Goal: Information Seeking & Learning: Learn about a topic

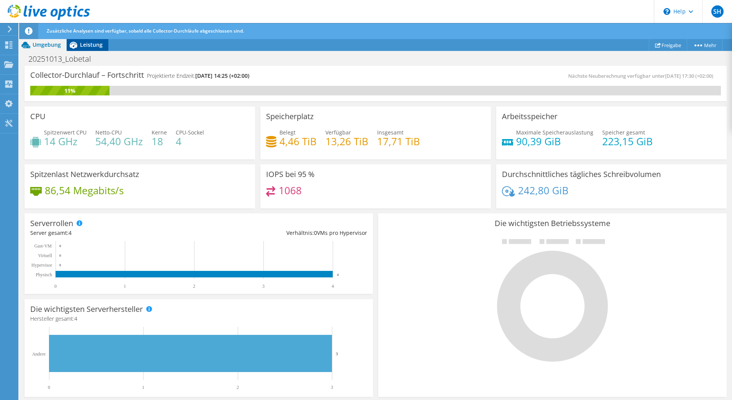
click at [88, 47] on span "Leistung" at bounding box center [91, 44] width 23 height 7
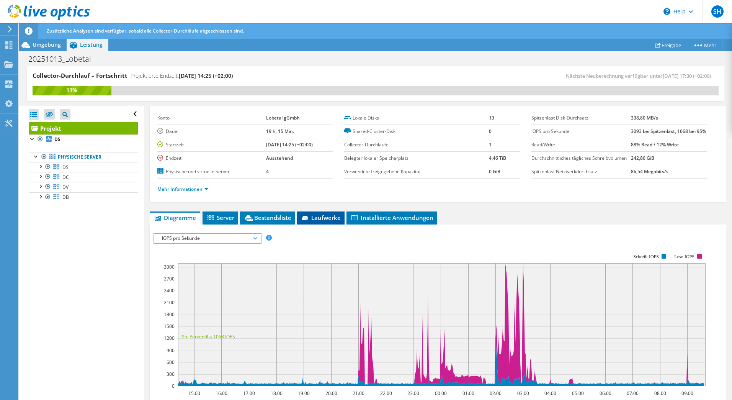
scroll to position [153, 0]
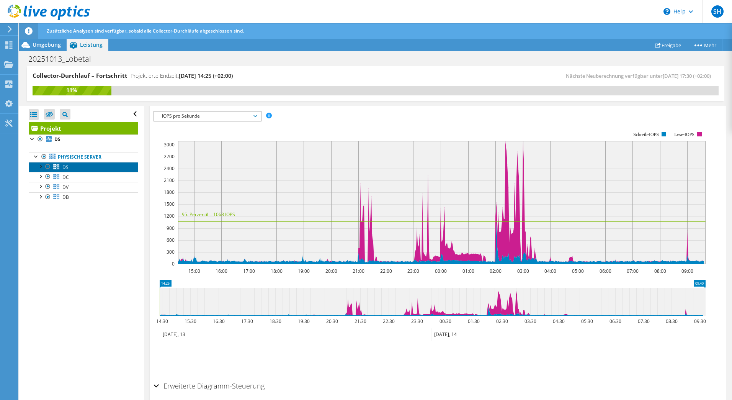
click at [70, 168] on link "DS" at bounding box center [83, 167] width 109 height 10
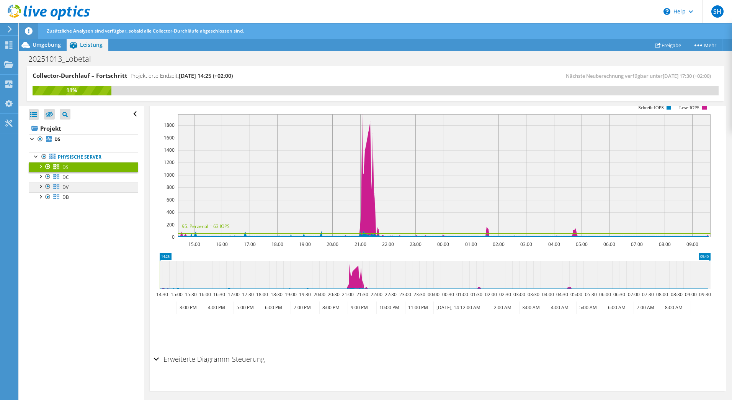
scroll to position [111, 0]
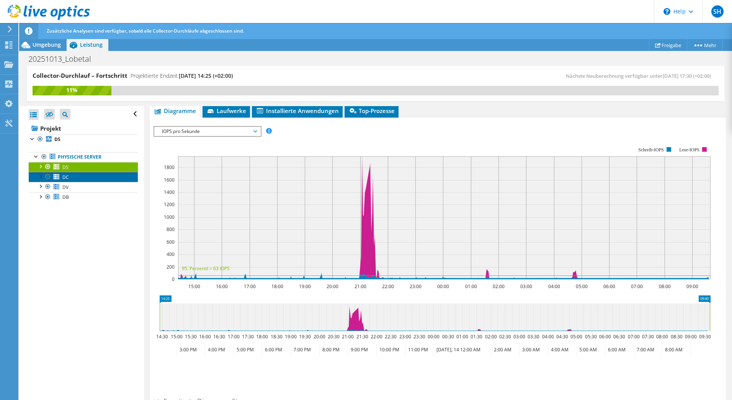
click at [67, 177] on span "DC" at bounding box center [65, 177] width 7 height 7
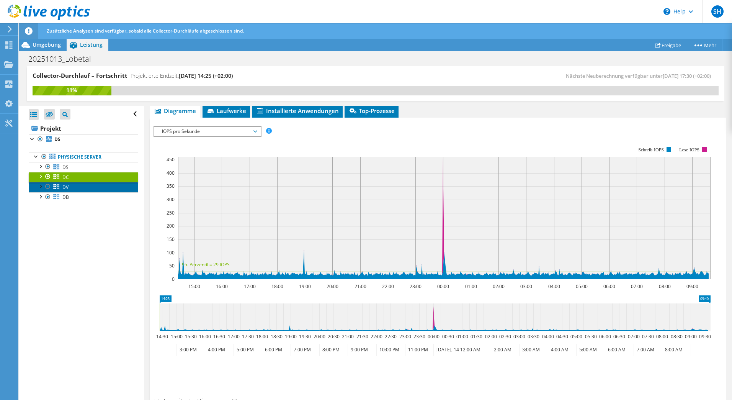
click at [65, 183] on link "DV" at bounding box center [83, 187] width 109 height 10
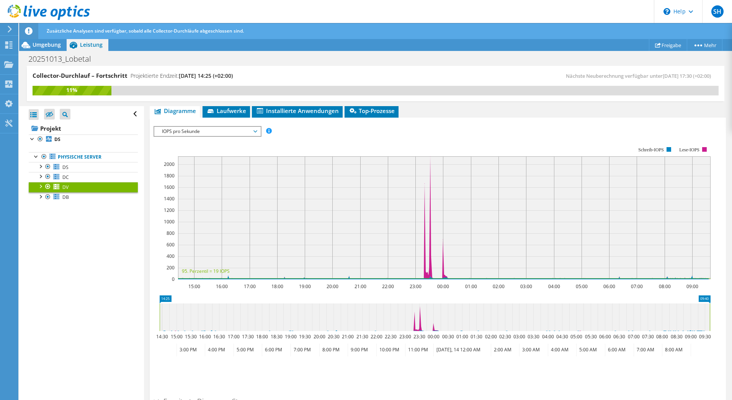
click at [64, 190] on span "DV" at bounding box center [65, 187] width 6 height 7
click at [64, 195] on span "DB" at bounding box center [65, 197] width 7 height 7
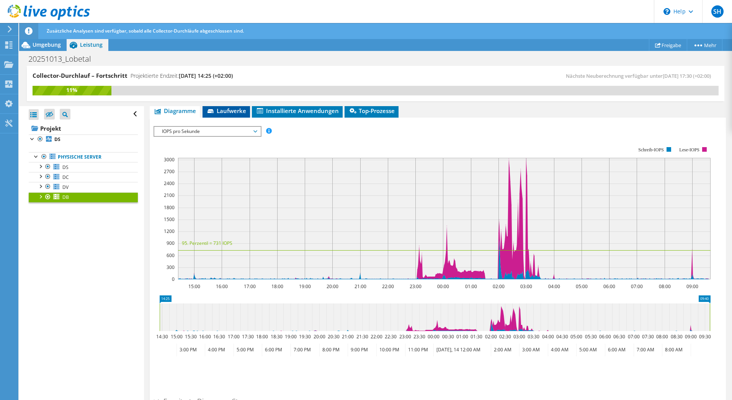
click at [222, 113] on span "Laufwerke" at bounding box center [226, 111] width 40 height 8
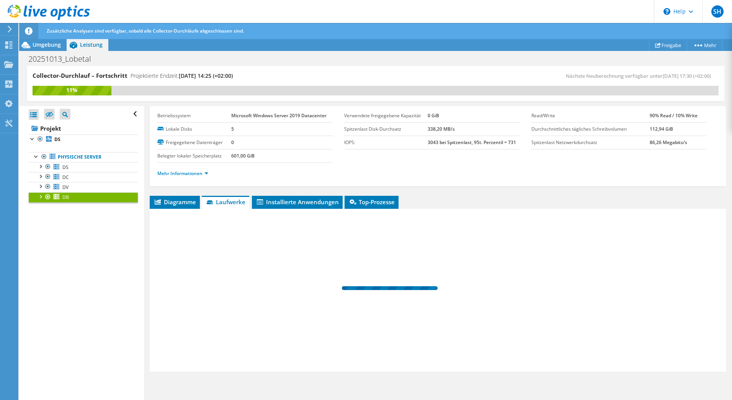
scroll to position [20, 0]
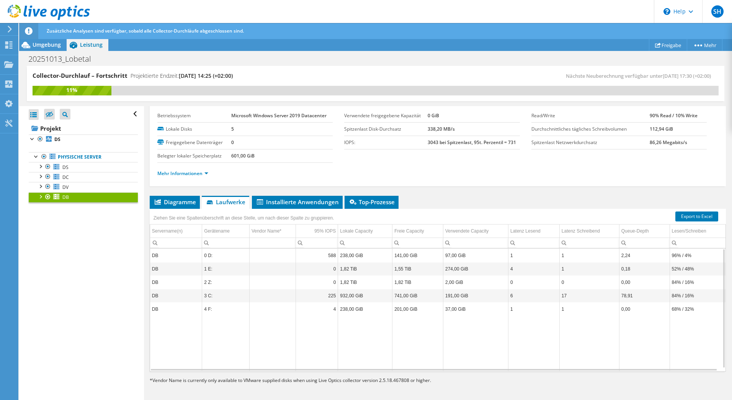
click at [301, 298] on td "225" at bounding box center [317, 295] width 42 height 13
click at [279, 203] on span "Installierte Anwendungen" at bounding box center [297, 202] width 83 height 8
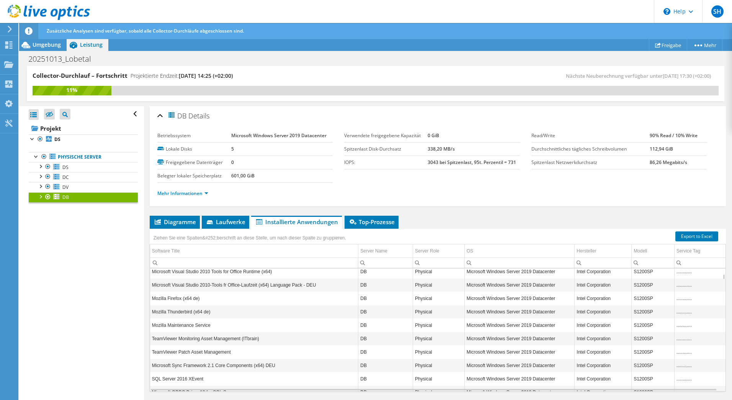
scroll to position [0, 0]
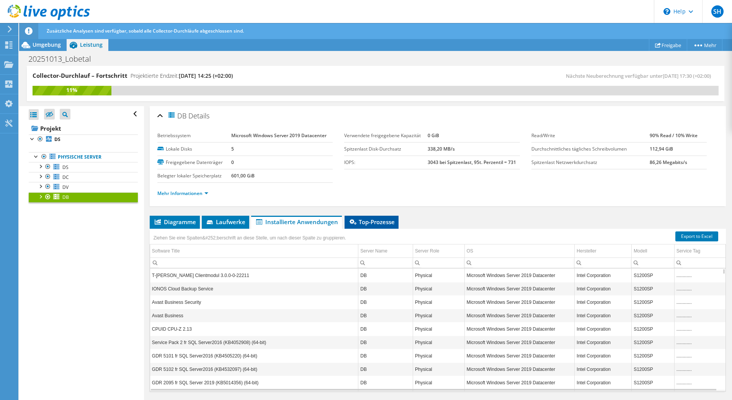
click at [366, 222] on span "Top-Prozesse" at bounding box center [371, 222] width 46 height 8
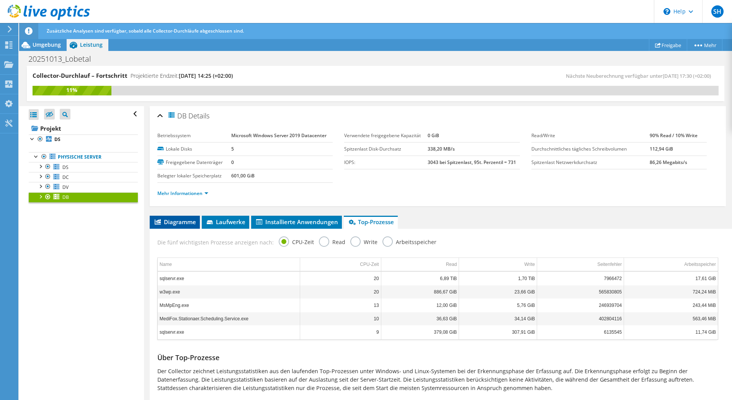
click at [183, 222] on span "Diagramme" at bounding box center [175, 222] width 42 height 8
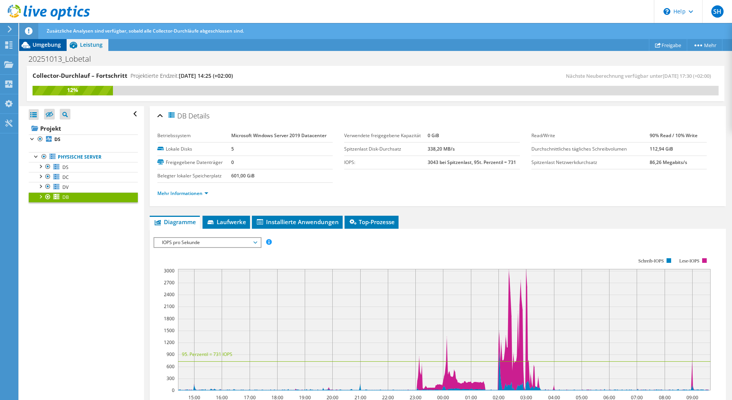
click at [52, 47] on span "Umgebung" at bounding box center [47, 44] width 28 height 7
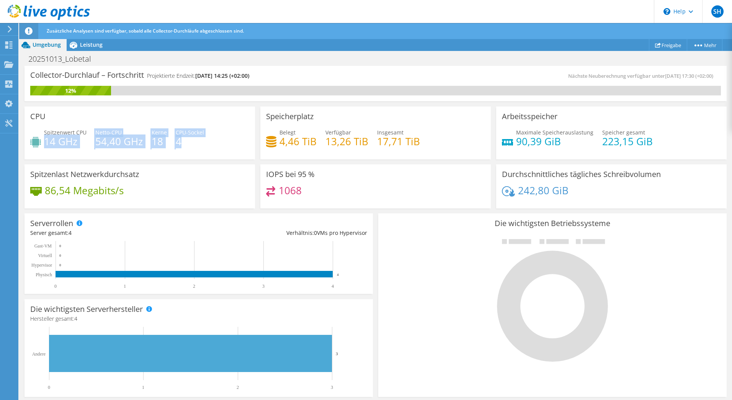
drag, startPoint x: 46, startPoint y: 137, endPoint x: 219, endPoint y: 140, distance: 173.4
click at [219, 140] on div "Spitzenwert CPU 14 GHz Netto-CPU 54,40 GHz Kerne 18 CPU-Sockel 4" at bounding box center [139, 140] width 219 height 25
drag, startPoint x: 219, startPoint y: 140, endPoint x: 303, endPoint y: 144, distance: 83.9
click at [303, 144] on h4 "4,46 TiB" at bounding box center [297, 141] width 37 height 8
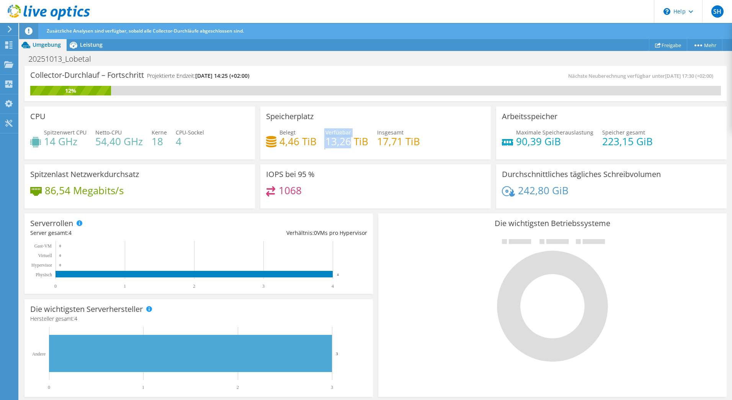
drag, startPoint x: 322, startPoint y: 142, endPoint x: 346, endPoint y: 142, distance: 23.7
click at [346, 142] on div "Belegt 4,46 TiB Verfügbar 13,26 TiB Insgesamt 17,71 TiB" at bounding box center [375, 140] width 219 height 25
drag, startPoint x: 346, startPoint y: 142, endPoint x: 345, endPoint y: 164, distance: 22.6
click at [345, 164] on div "IOPS bei 95 % 1068" at bounding box center [375, 186] width 230 height 44
click at [526, 192] on h4 "242,80 GiB" at bounding box center [543, 190] width 51 height 8
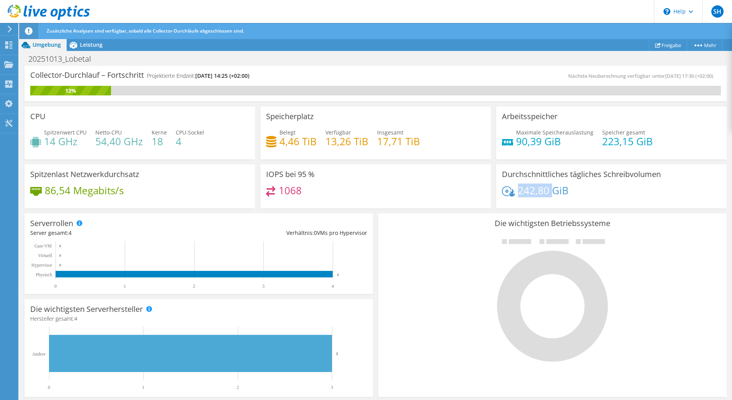
click at [526, 192] on h4 "242,80 GiB" at bounding box center [543, 190] width 51 height 8
click at [493, 163] on div "Durchschnittliches tägliches Schreibvolumen 242,80 GiB" at bounding box center [611, 185] width 236 height 47
click at [85, 41] on div "Leistung" at bounding box center [88, 45] width 42 height 12
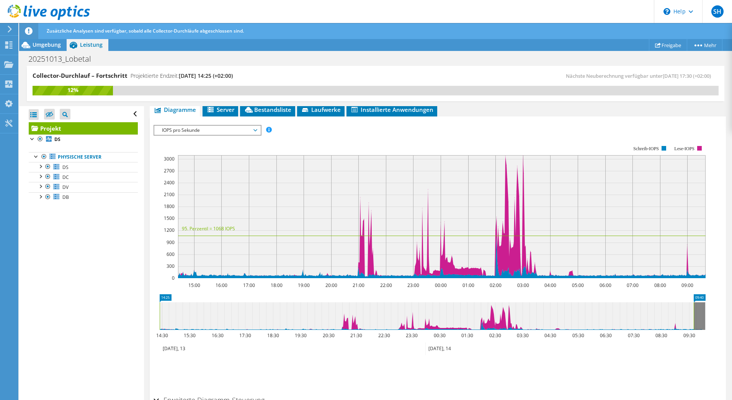
scroll to position [77, 0]
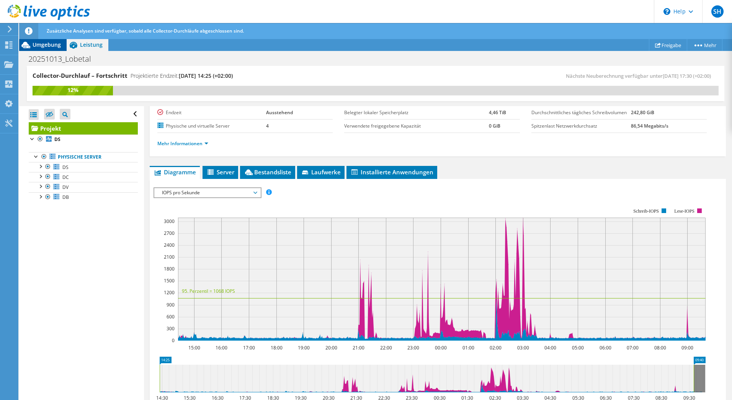
click at [52, 50] on div "Umgebung" at bounding box center [42, 45] width 47 height 12
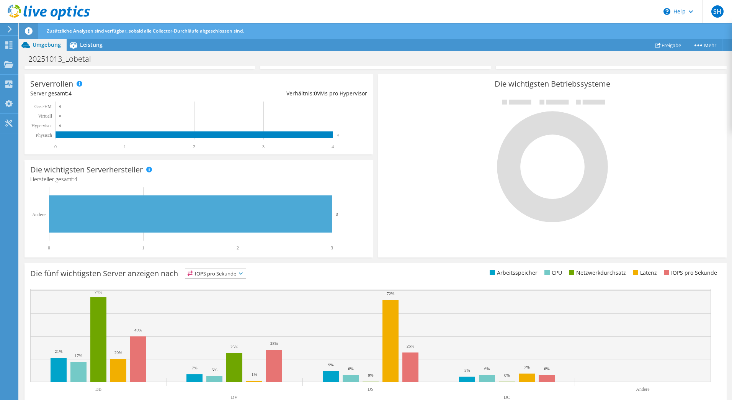
scroll to position [156, 0]
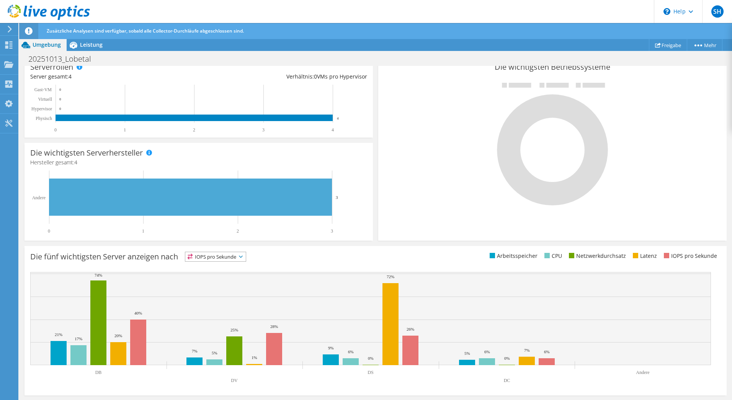
click at [246, 257] on span "IOPS pro Sekunde" at bounding box center [215, 256] width 60 height 9
drag, startPoint x: 217, startPoint y: 303, endPoint x: 216, endPoint y: 310, distance: 7.7
click at [216, 310] on ul "IOPS pro Sekunde Arbeitsspeicher" at bounding box center [215, 288] width 60 height 54
drag, startPoint x: 216, startPoint y: 310, endPoint x: 307, endPoint y: 259, distance: 104.4
click at [307, 259] on div "Die fünf wichtigsten Server anzeigen nach Latenz IOPS pro Sekunde" at bounding box center [202, 257] width 345 height 13
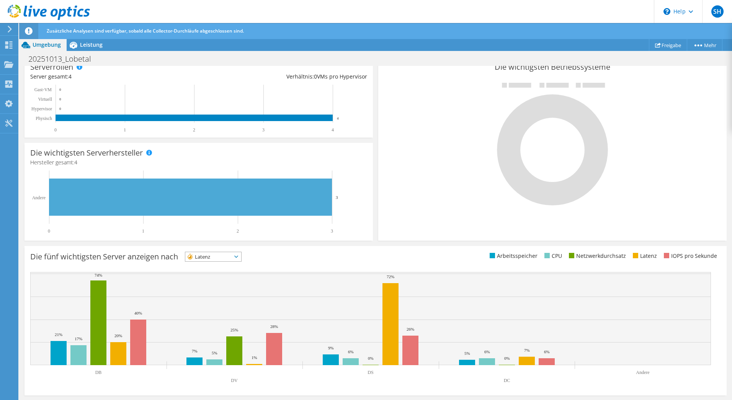
click at [139, 256] on h3 "Die fünf wichtigsten Server anzeigen nach" at bounding box center [104, 256] width 148 height 0
click at [441, 256] on ul "Arbeitsspeicher CPU Netzwerkdurchsatz Latenz IOPS pro Sekunde" at bounding box center [548, 255] width 345 height 9
click at [241, 250] on div "Die fünf wichtigsten Server anzeigen nach Latenz IOPS pro Sekunde" at bounding box center [375, 320] width 702 height 149
click at [241, 253] on span "Latenz" at bounding box center [213, 256] width 56 height 9
click at [218, 299] on li "Netzwerkdurchsatz" at bounding box center [213, 298] width 56 height 11
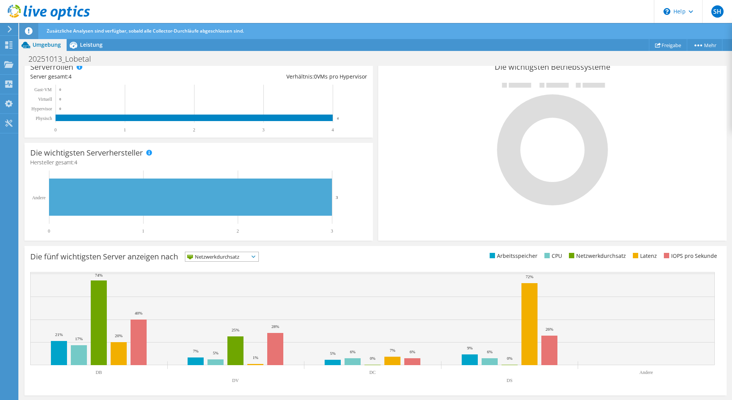
click at [229, 255] on span "Netzwerkdurchsatz" at bounding box center [217, 256] width 64 height 9
click at [211, 283] on li "CPU" at bounding box center [221, 288] width 73 height 11
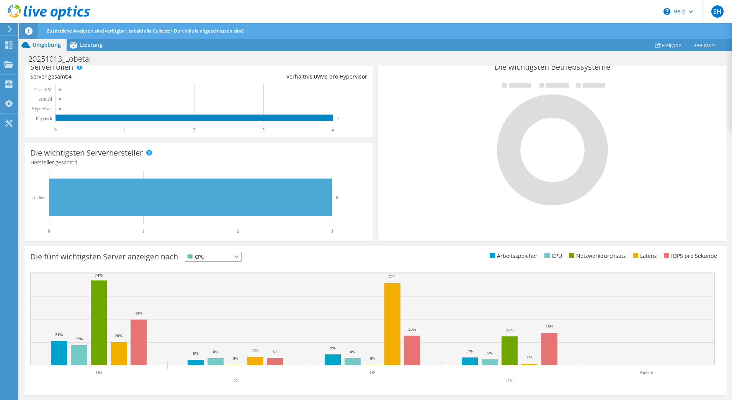
click at [226, 256] on span "CPU" at bounding box center [208, 256] width 46 height 9
click at [220, 278] on li "Arbeitsspeicher" at bounding box center [213, 277] width 56 height 11
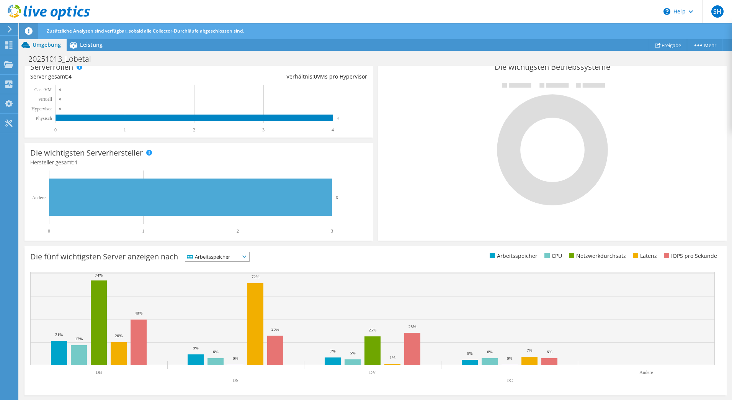
click at [227, 254] on span "Arbeitsspeicher" at bounding box center [212, 256] width 54 height 9
click at [210, 306] on li "Latenz" at bounding box center [217, 309] width 64 height 11
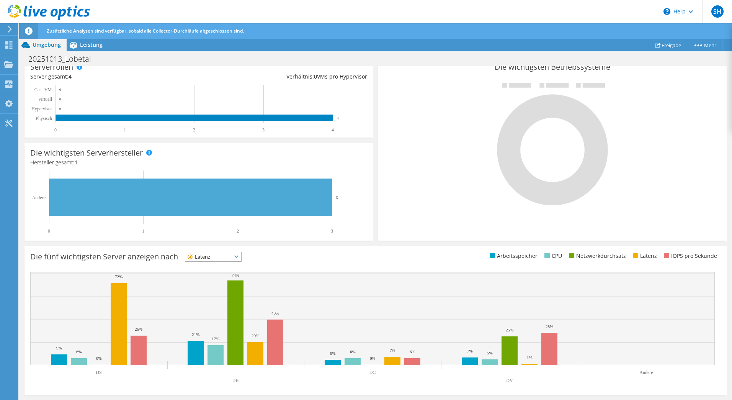
click at [222, 256] on span "Latenz" at bounding box center [208, 256] width 46 height 9
click at [214, 263] on li "IOPS pro Sekunde" at bounding box center [213, 266] width 56 height 11
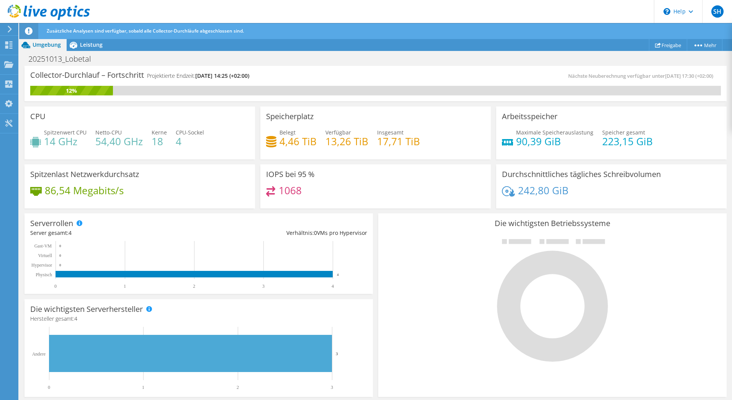
scroll to position [0, 0]
click at [90, 44] on span "Leistung" at bounding box center [91, 44] width 23 height 7
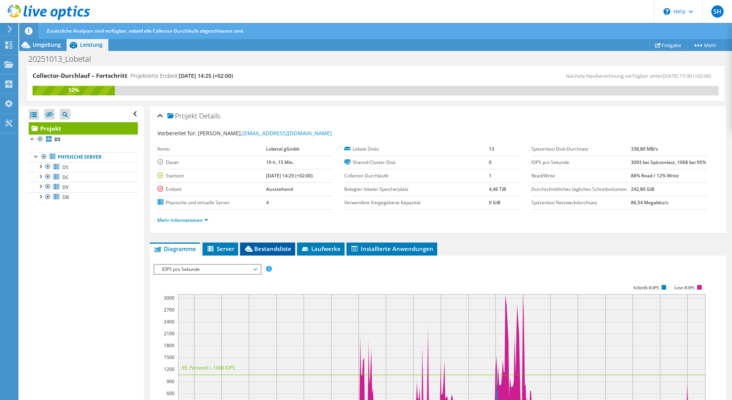
click at [276, 255] on li "Bestandsliste" at bounding box center [267, 248] width 55 height 13
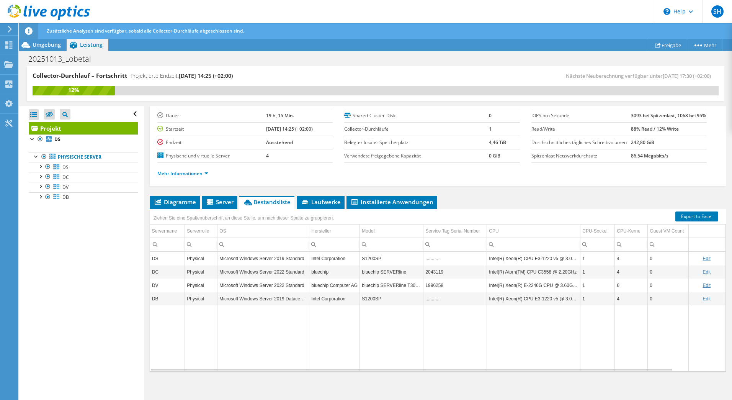
scroll to position [62, 0]
click at [320, 298] on td "Intel Corporation" at bounding box center [334, 298] width 51 height 13
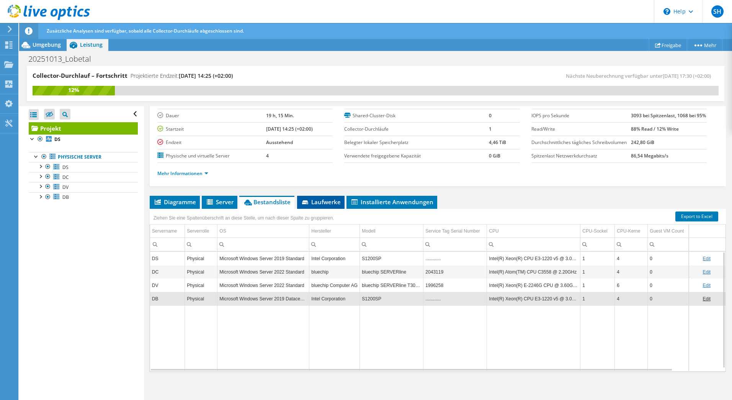
click at [327, 205] on span "Laufwerke" at bounding box center [321, 202] width 40 height 8
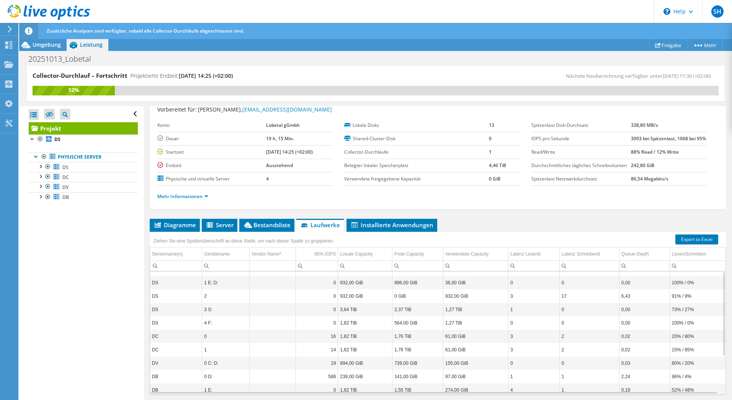
scroll to position [0, 0]
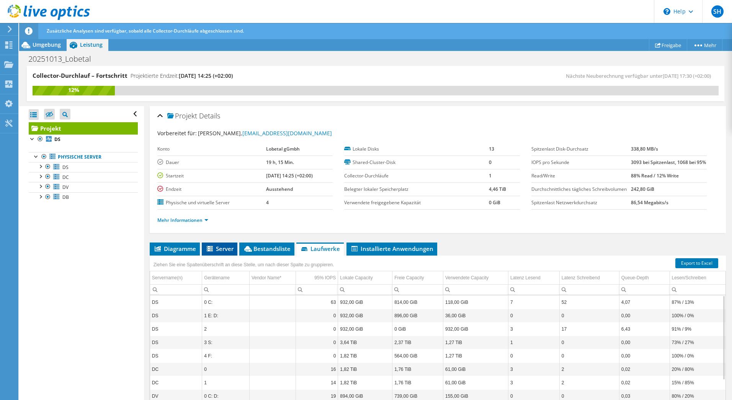
click at [219, 252] on span "Server" at bounding box center [220, 249] width 28 height 8
